Goal: Navigation & Orientation: Find specific page/section

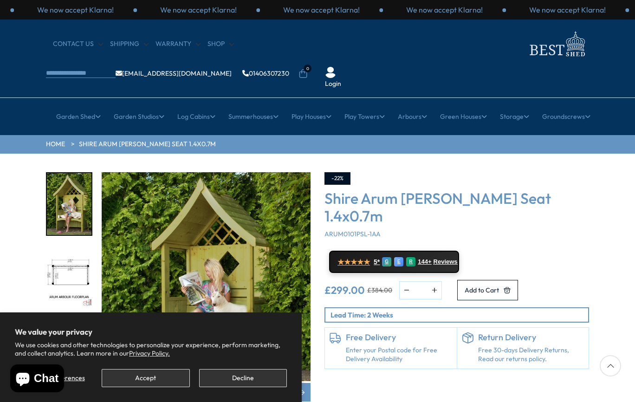
click at [151, 375] on button "Accept" at bounding box center [146, 378] width 88 height 18
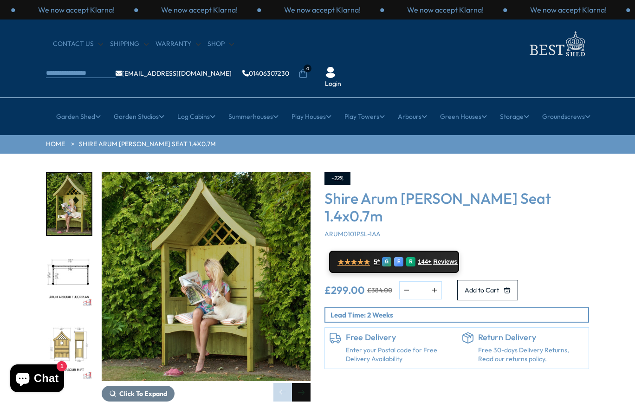
click at [295, 383] on div "Next slide" at bounding box center [301, 392] width 19 height 19
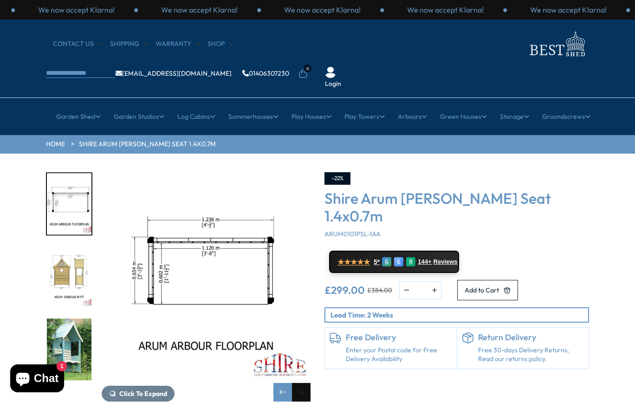
click at [298, 383] on div "Next slide" at bounding box center [301, 392] width 19 height 19
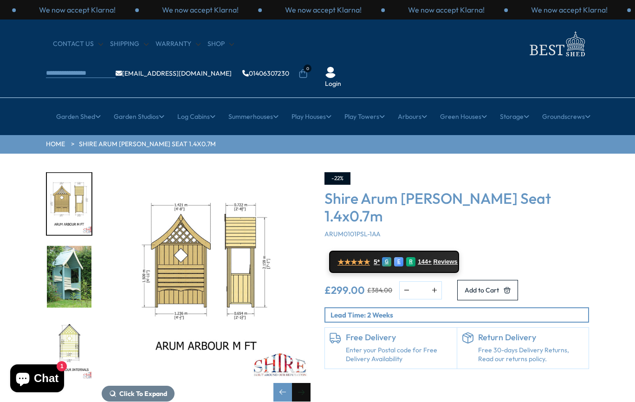
click at [298, 383] on div "Next slide" at bounding box center [301, 392] width 19 height 19
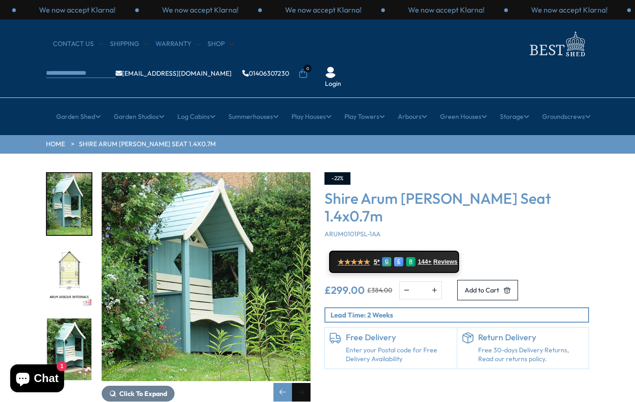
click at [298, 383] on div "Next slide" at bounding box center [301, 392] width 19 height 19
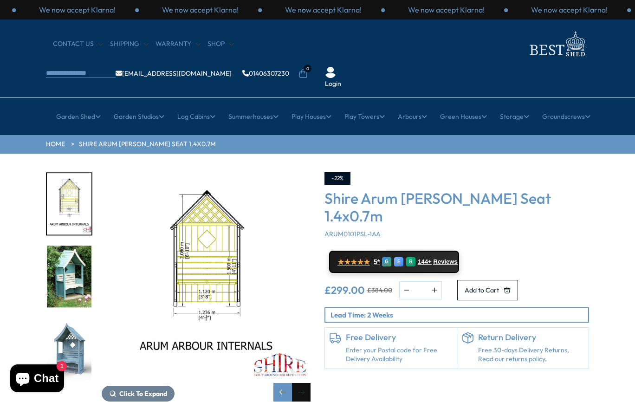
click at [298, 383] on div "Next slide" at bounding box center [301, 392] width 19 height 19
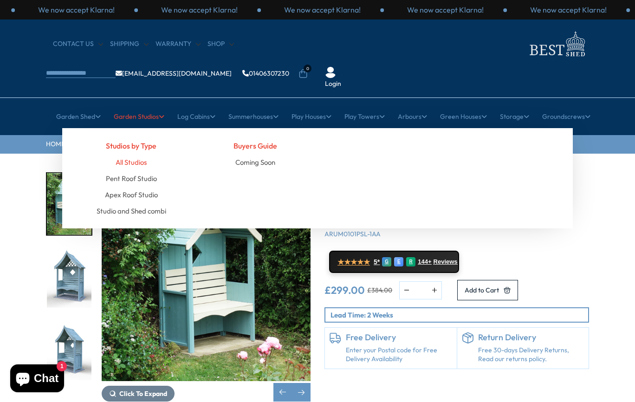
click at [140, 154] on link "All Studios" at bounding box center [131, 162] width 31 height 16
